Goal: Find specific page/section: Find specific page/section

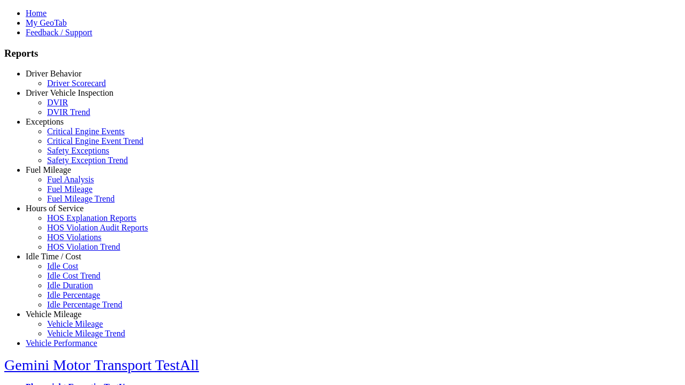
click at [62, 261] on link "Idle Time / Cost" at bounding box center [54, 256] width 56 height 9
click at [70, 271] on link "Idle Cost" at bounding box center [62, 266] width 31 height 9
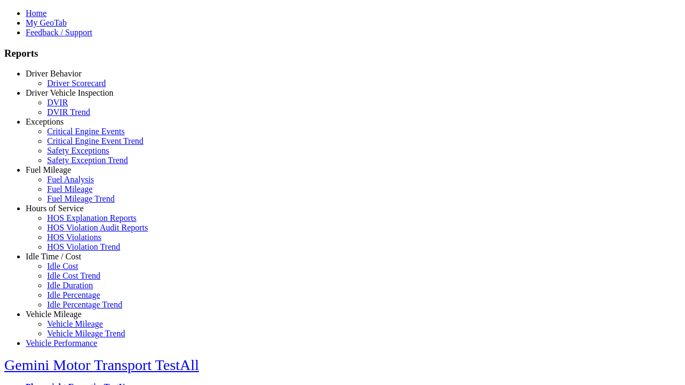
type input "****"
type input "**"
